Goal: Find specific page/section: Find specific page/section

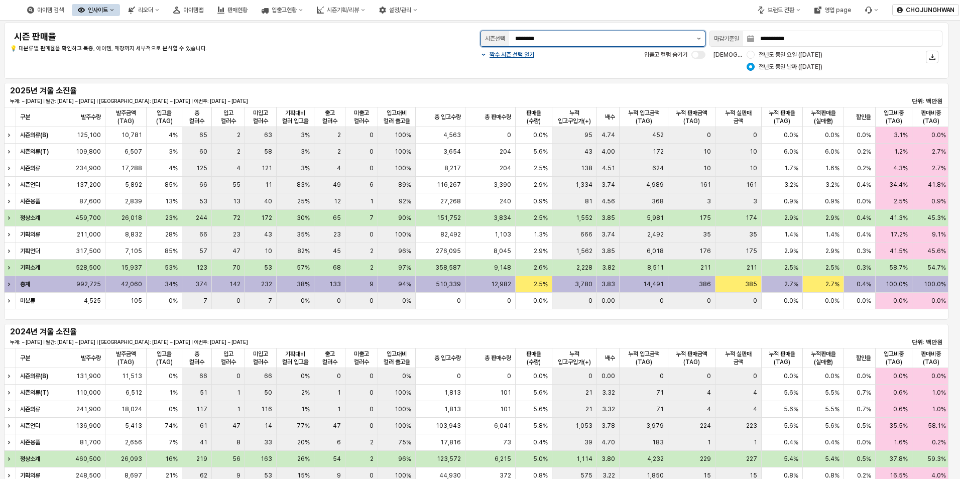
click at [698, 38] on icon "제안 사항 표시" at bounding box center [699, 39] width 4 height 2
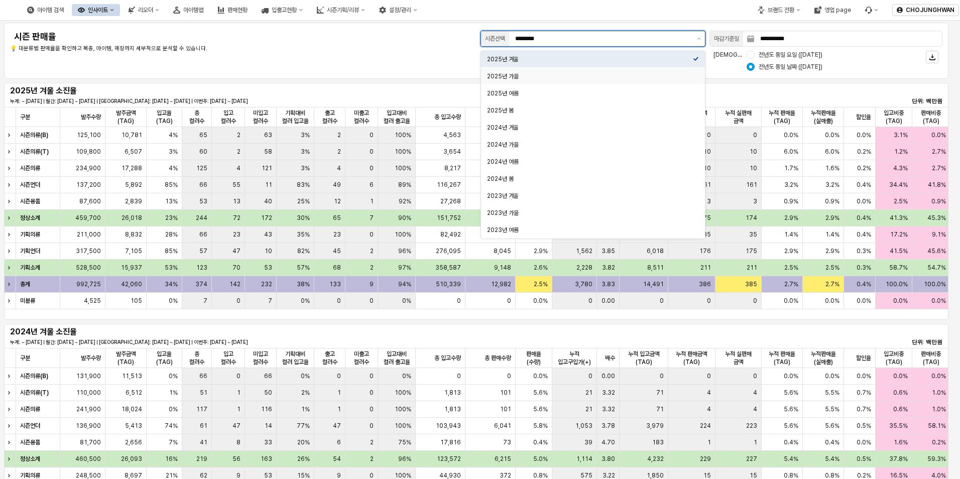
click at [605, 76] on div "2025년 가을" at bounding box center [590, 76] width 206 height 8
type input "********"
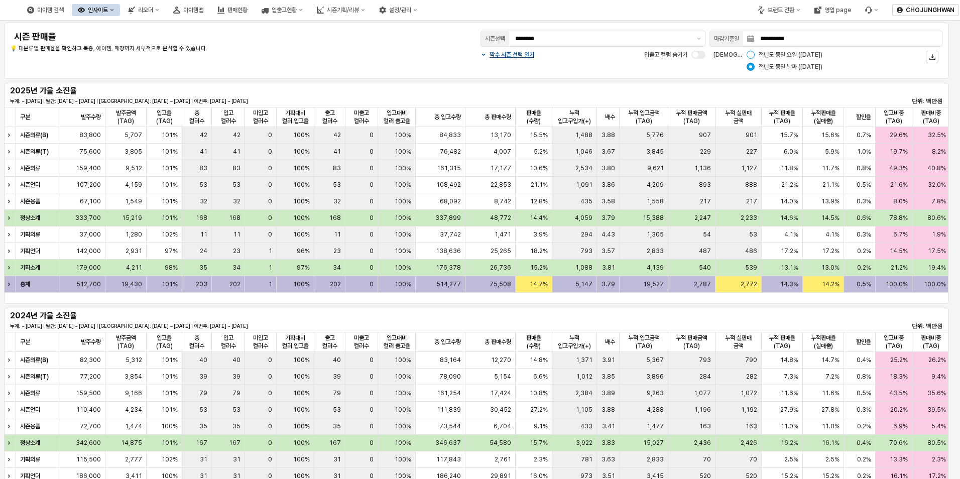
click at [749, 54] on div "App Frame" at bounding box center [751, 55] width 8 height 8
click at [203, 12] on div "아이템맵" at bounding box center [193, 10] width 20 height 7
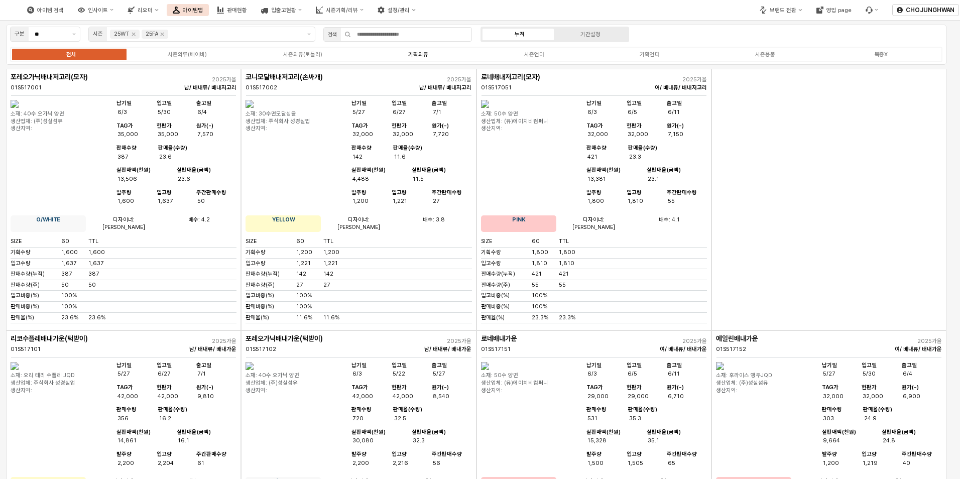
click at [424, 56] on div "기획의류" at bounding box center [418, 54] width 20 height 7
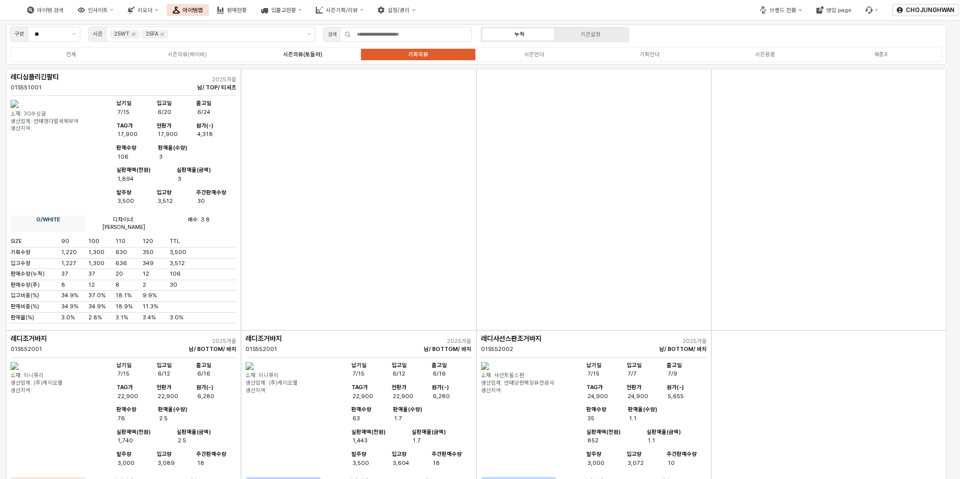
click at [316, 57] on div "시즌의류(토들러)" at bounding box center [302, 54] width 39 height 7
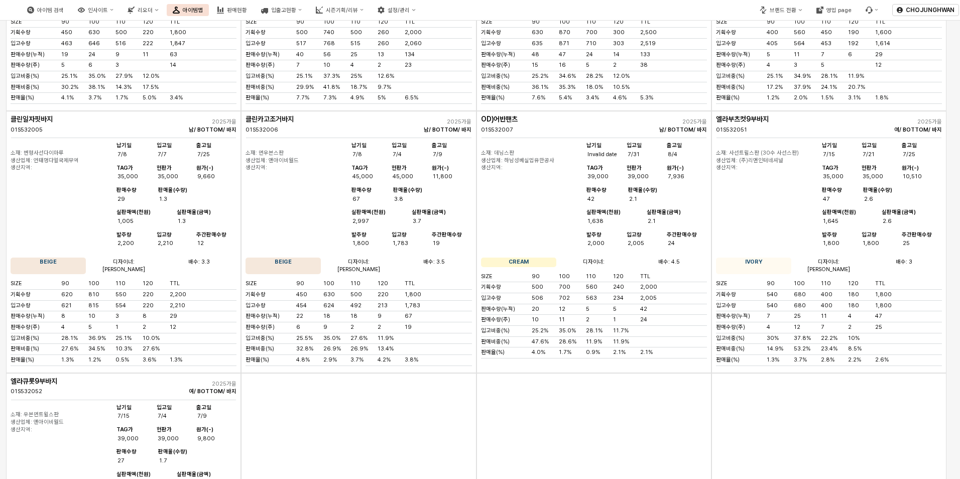
scroll to position [1808, 0]
